Goal: Transaction & Acquisition: Obtain resource

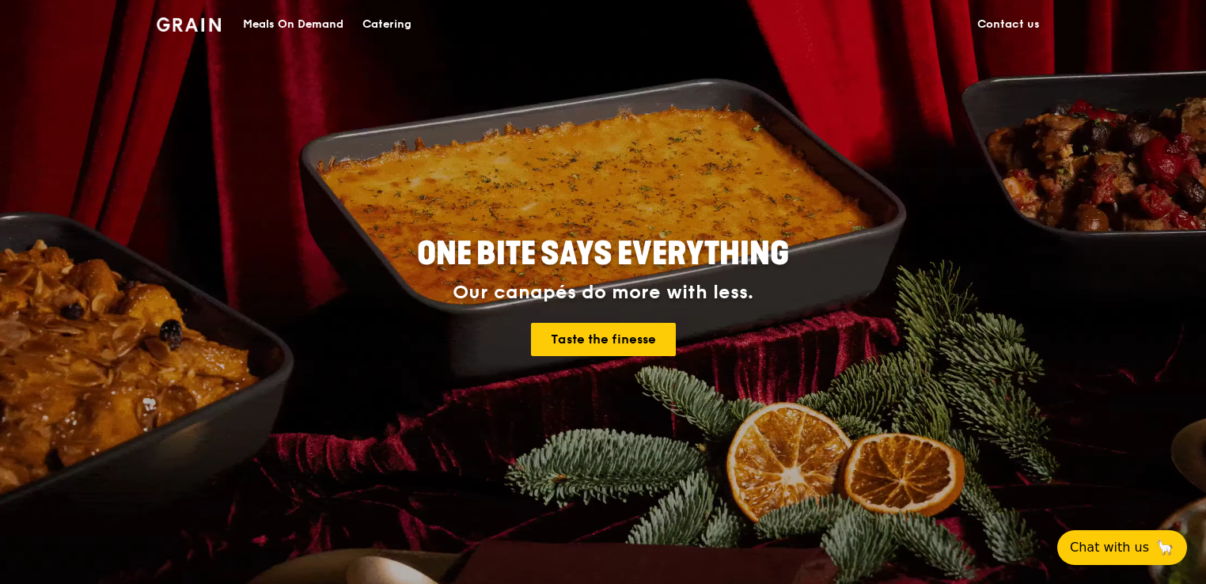
scroll to position [79, 0]
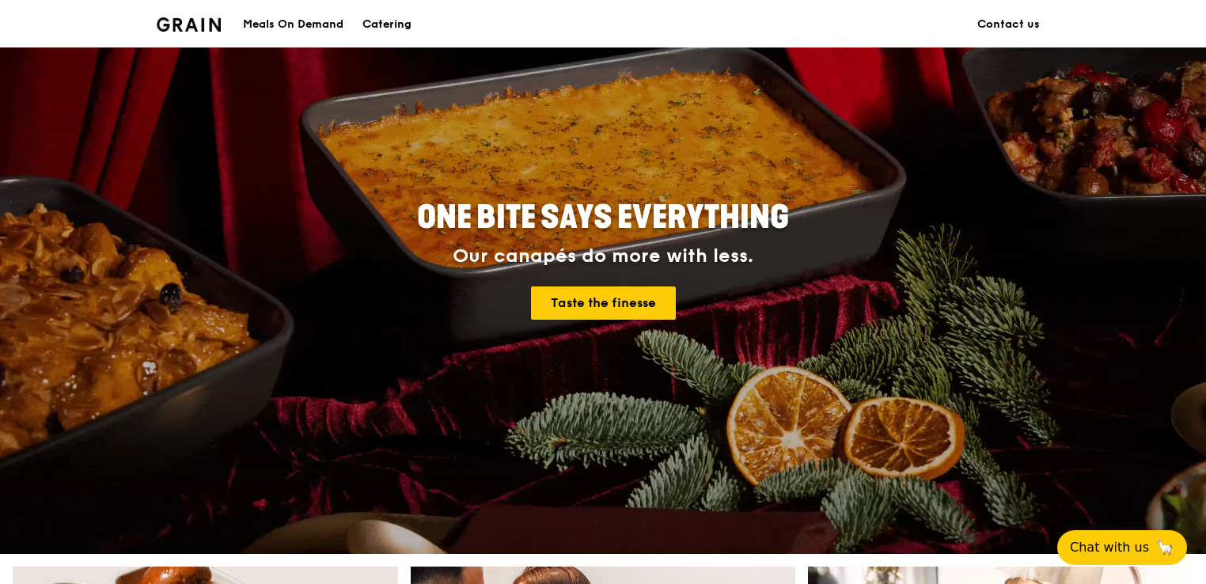
click at [373, 22] on div "Catering" at bounding box center [386, 24] width 49 height 47
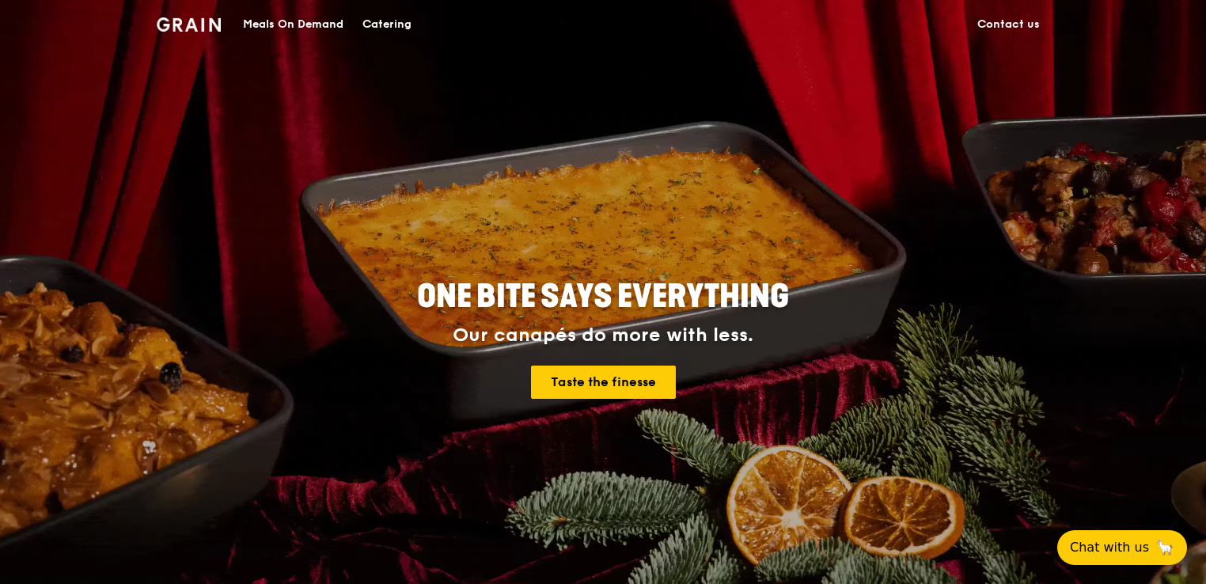
click at [297, 23] on div "Meals On Demand" at bounding box center [293, 24] width 100 height 47
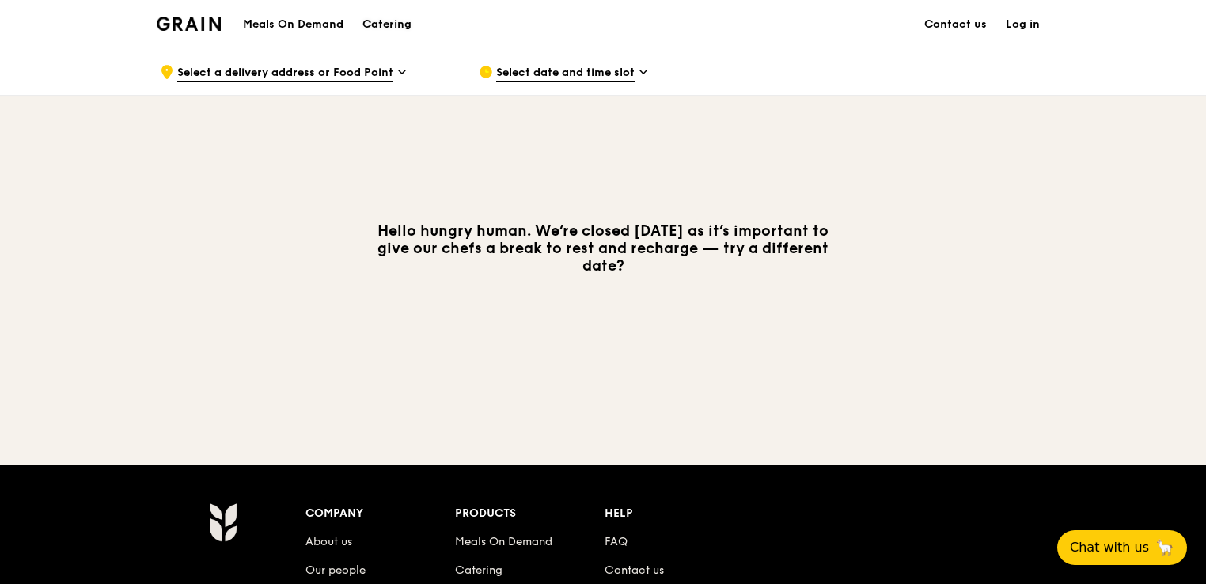
click at [388, 26] on div "Catering" at bounding box center [386, 24] width 49 height 47
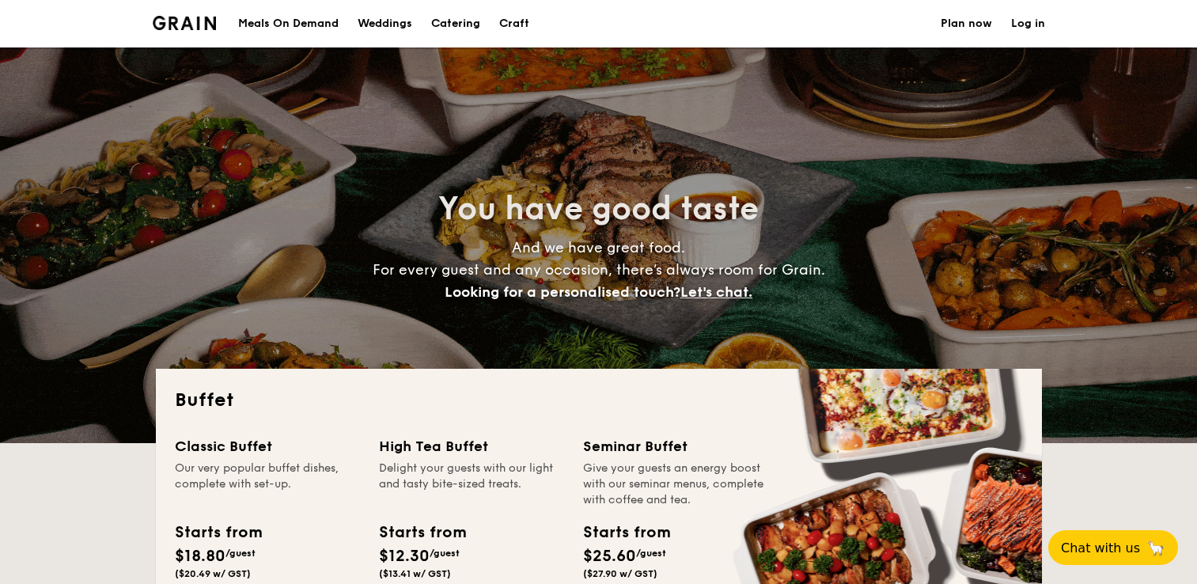
select select
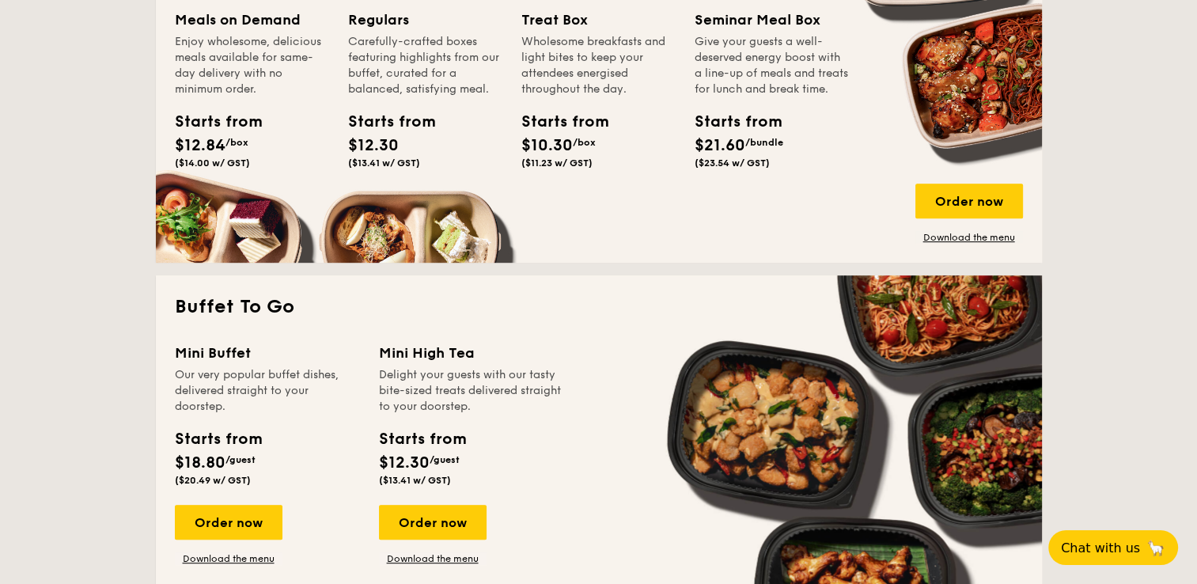
scroll to position [712, 0]
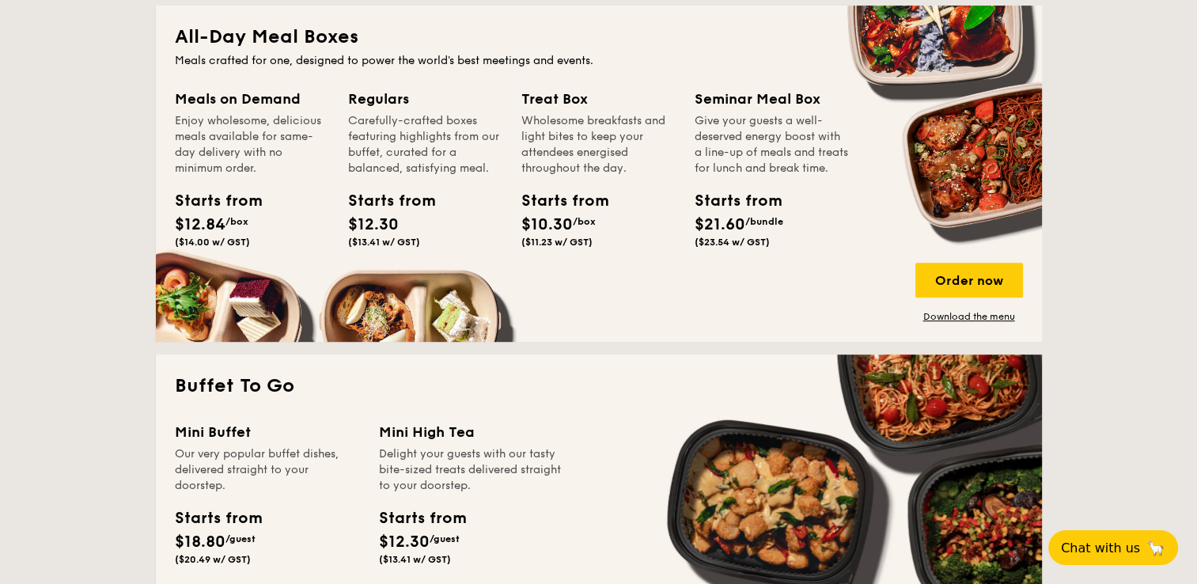
click at [968, 315] on link "Download the menu" at bounding box center [969, 316] width 108 height 13
